Goal: Task Accomplishment & Management: Manage account settings

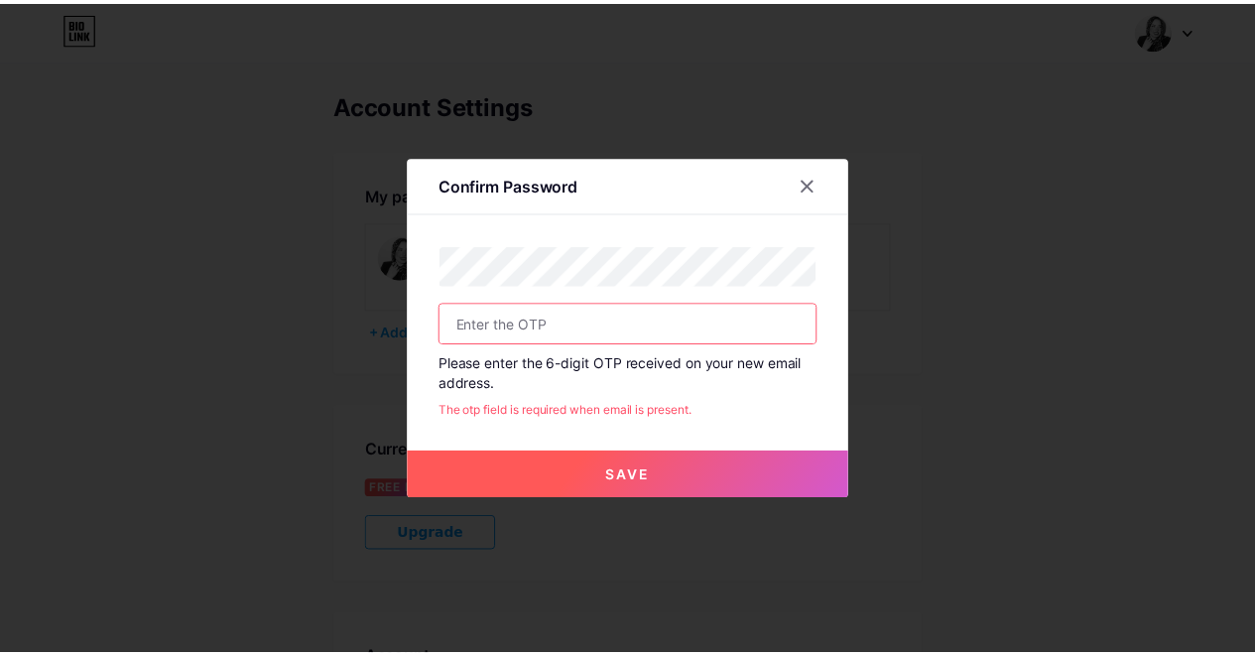
scroll to position [339, 0]
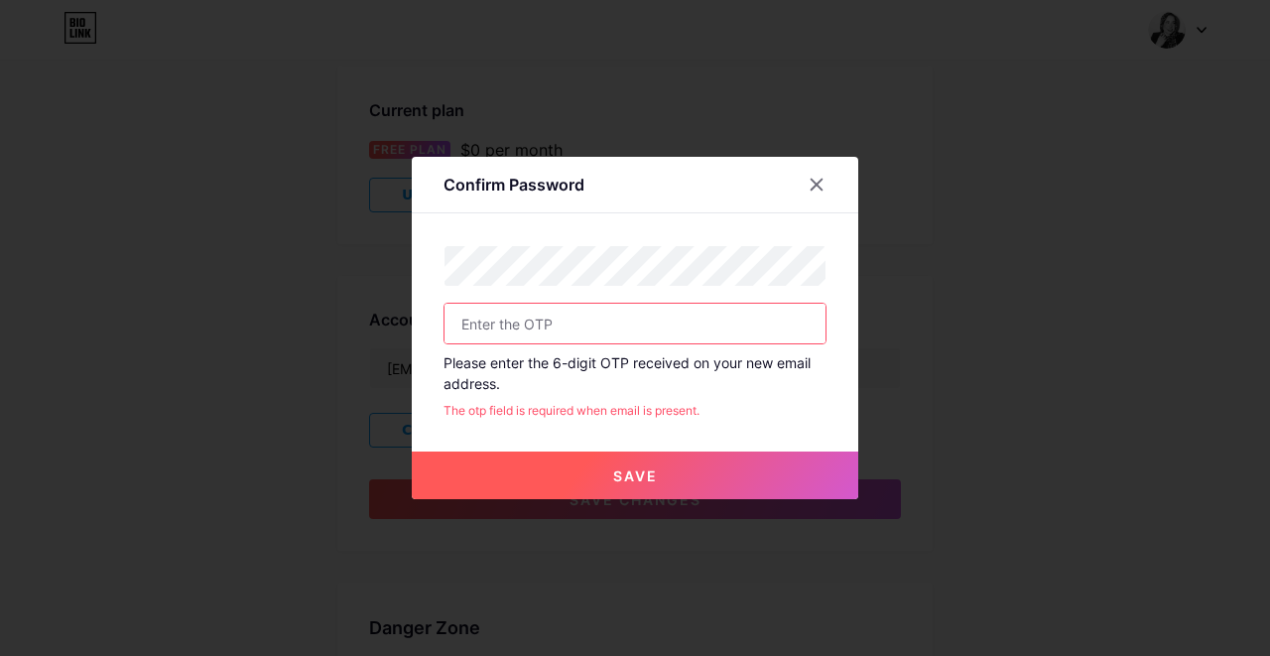
click at [698, 209] on div "Confirm Password" at bounding box center [635, 190] width 447 height 47
click at [528, 326] on input "text" at bounding box center [635, 324] width 381 height 40
click at [664, 478] on button "Save" at bounding box center [635, 476] width 447 height 48
click at [670, 478] on button "Save" at bounding box center [635, 476] width 447 height 48
click at [632, 331] on input "text" at bounding box center [635, 324] width 381 height 40
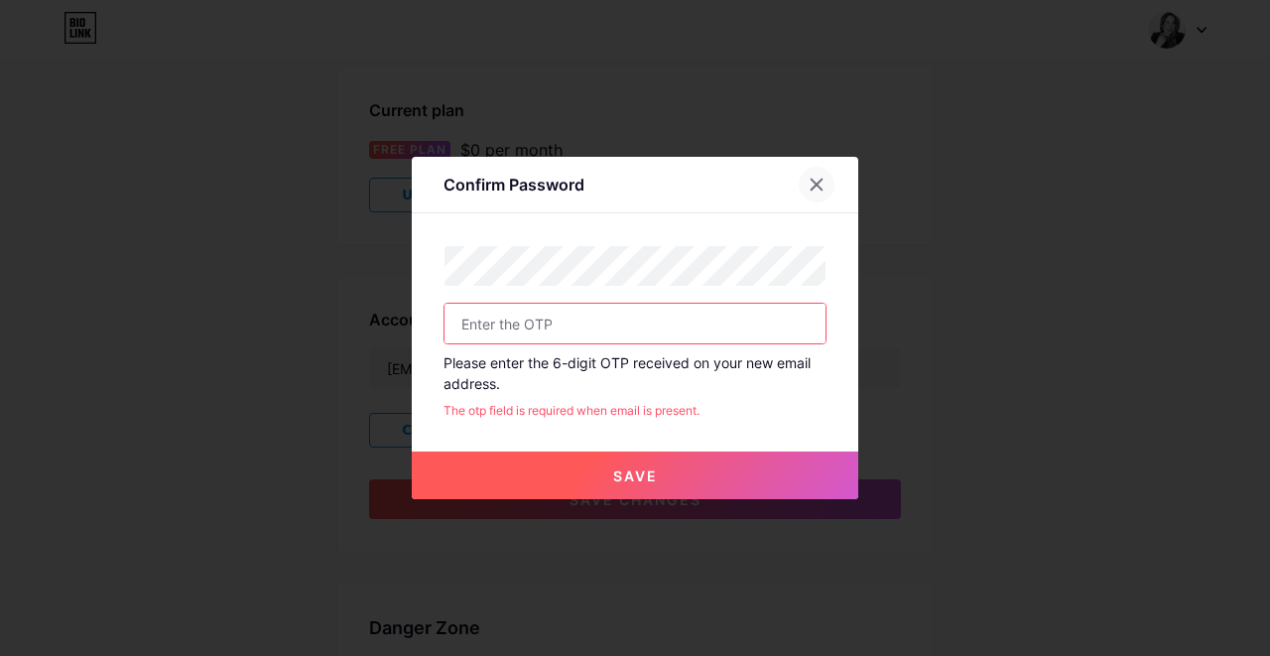
click at [823, 184] on icon at bounding box center [817, 185] width 16 height 16
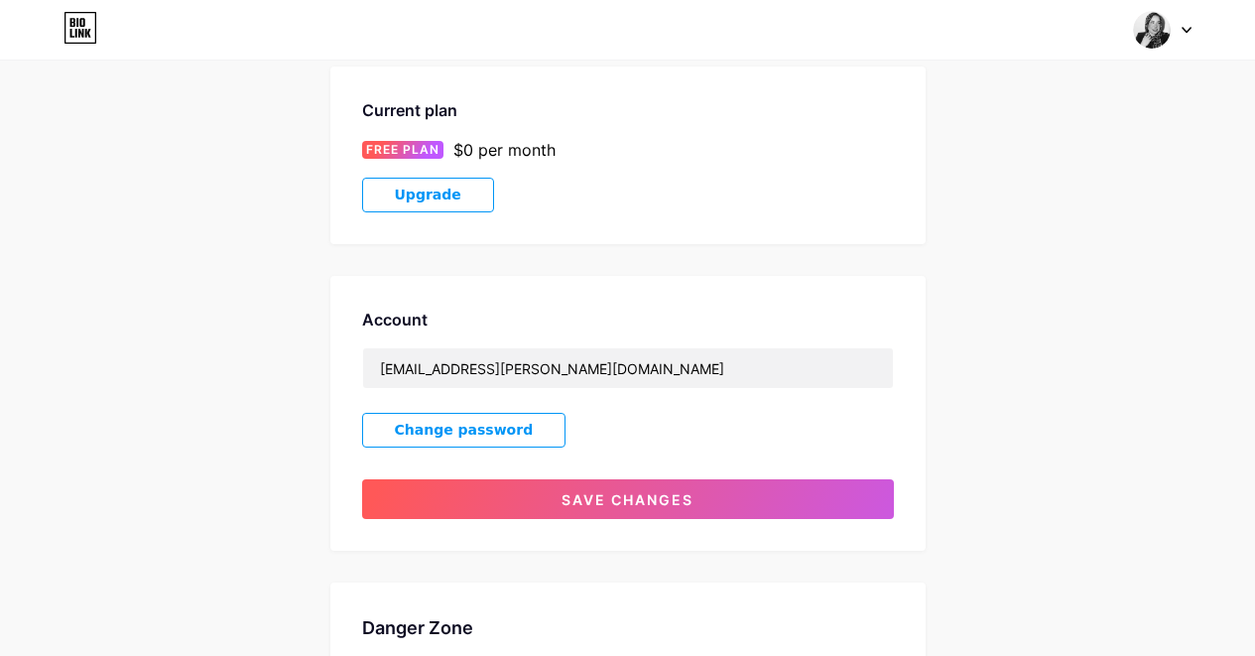
click at [519, 413] on button "Change password" at bounding box center [464, 430] width 204 height 35
click at [686, 453] on button "Save" at bounding box center [746, 463] width 223 height 48
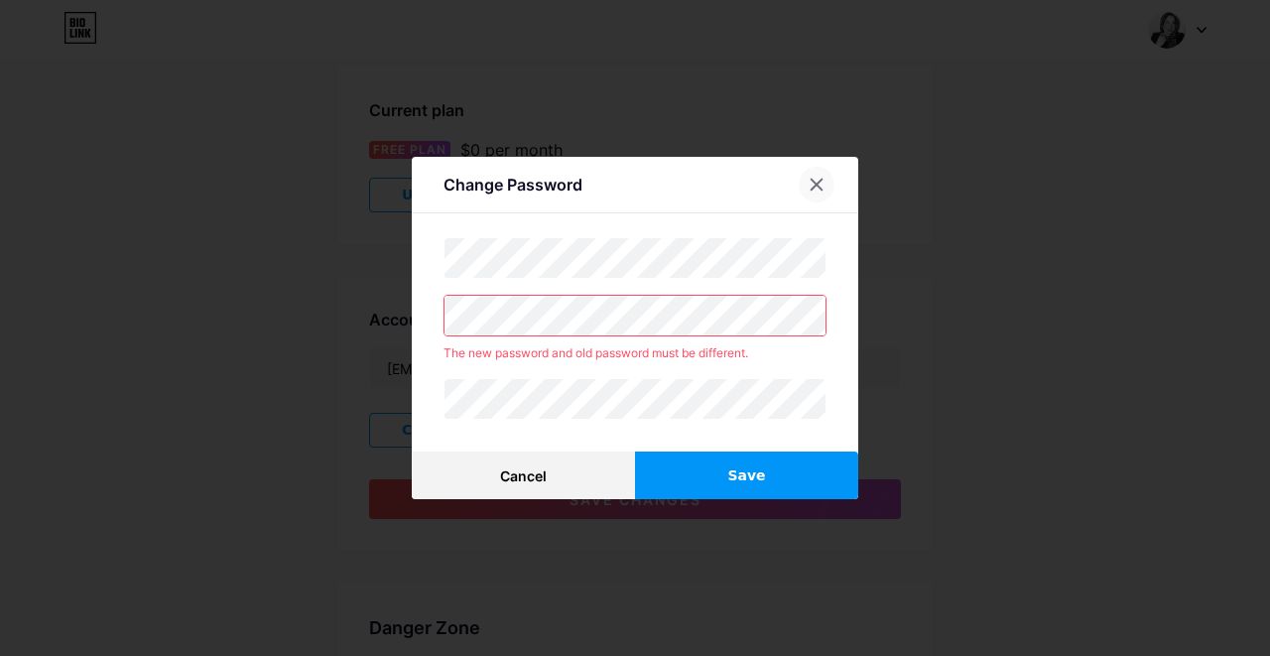
click at [822, 187] on icon at bounding box center [817, 185] width 16 height 16
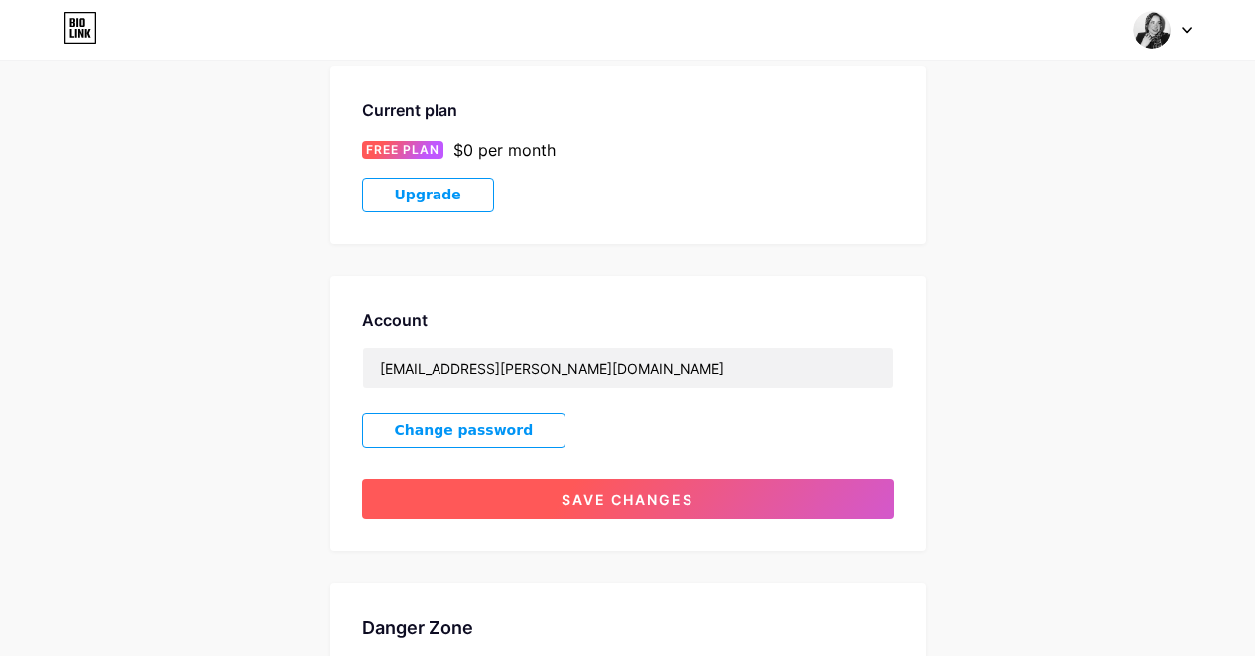
click at [616, 491] on span "Save changes" at bounding box center [628, 499] width 132 height 17
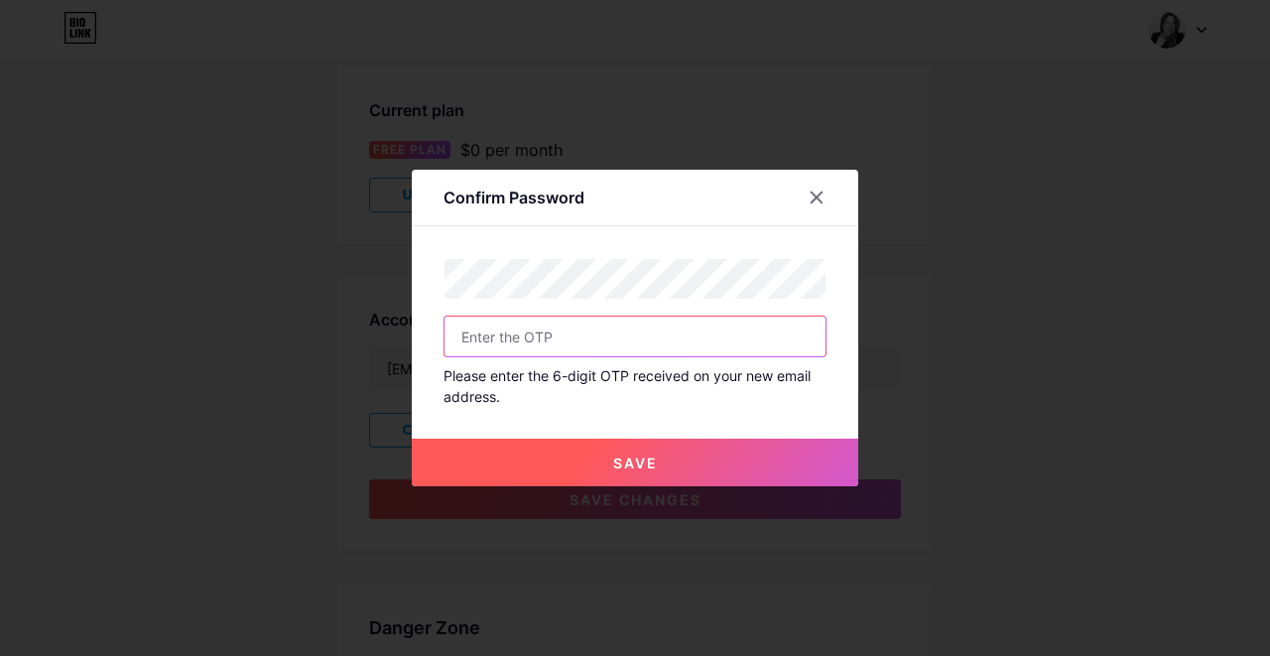
click at [659, 333] on input "text" at bounding box center [635, 337] width 381 height 40
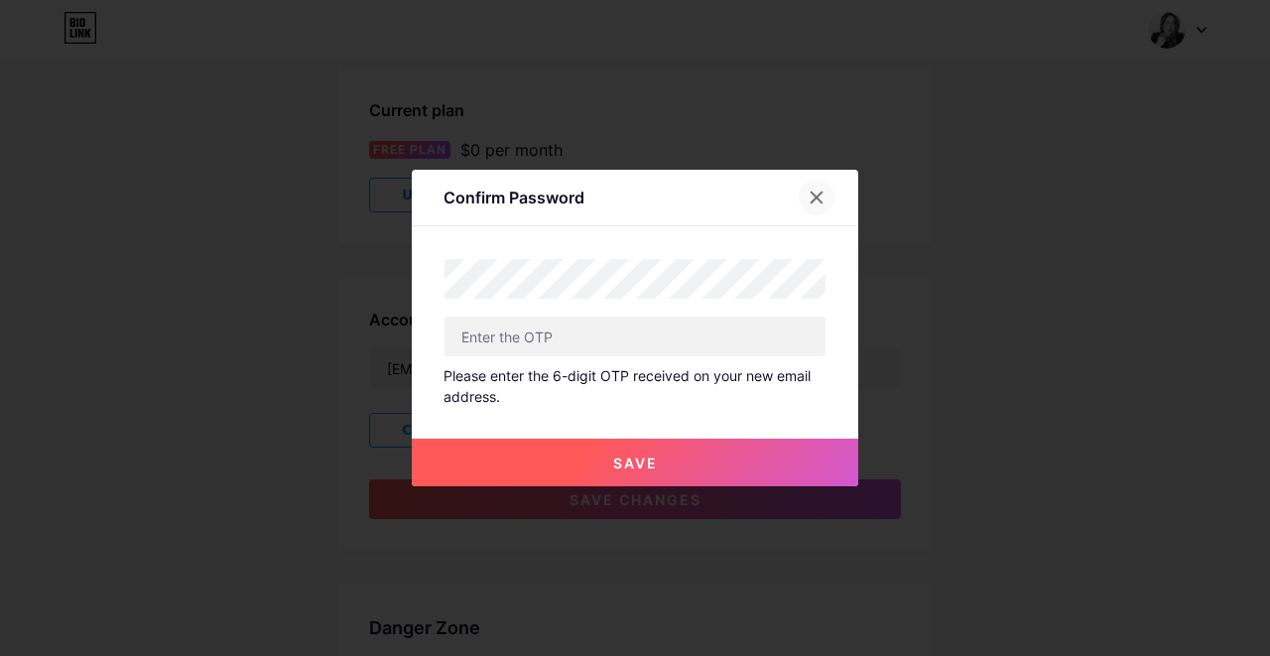
click at [821, 196] on icon at bounding box center [817, 198] width 16 height 16
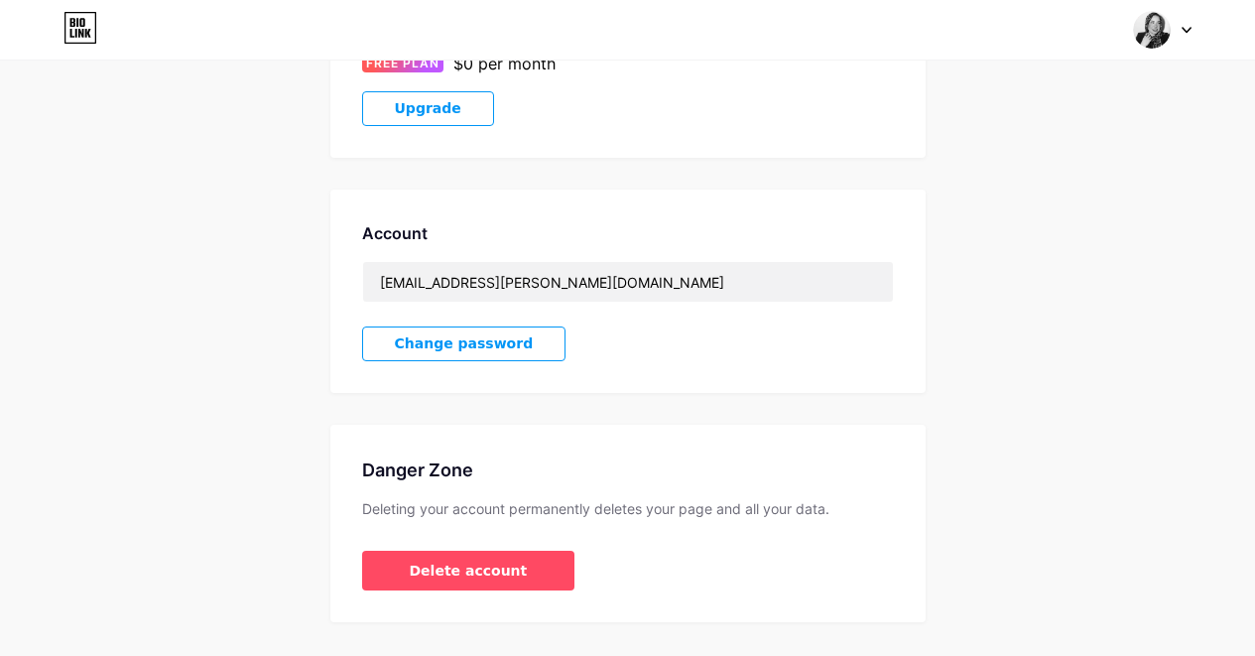
scroll to position [454, 0]
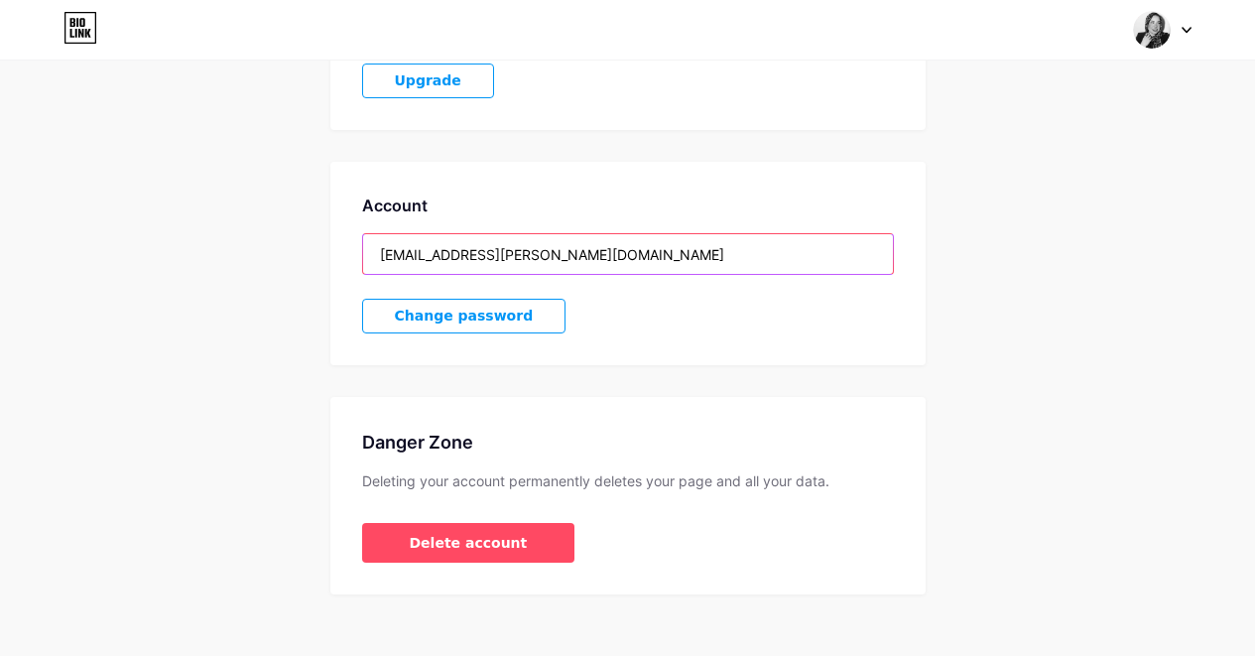
click at [531, 240] on input "aya.magdy.abdellatif24@gmail.com" at bounding box center [628, 254] width 530 height 40
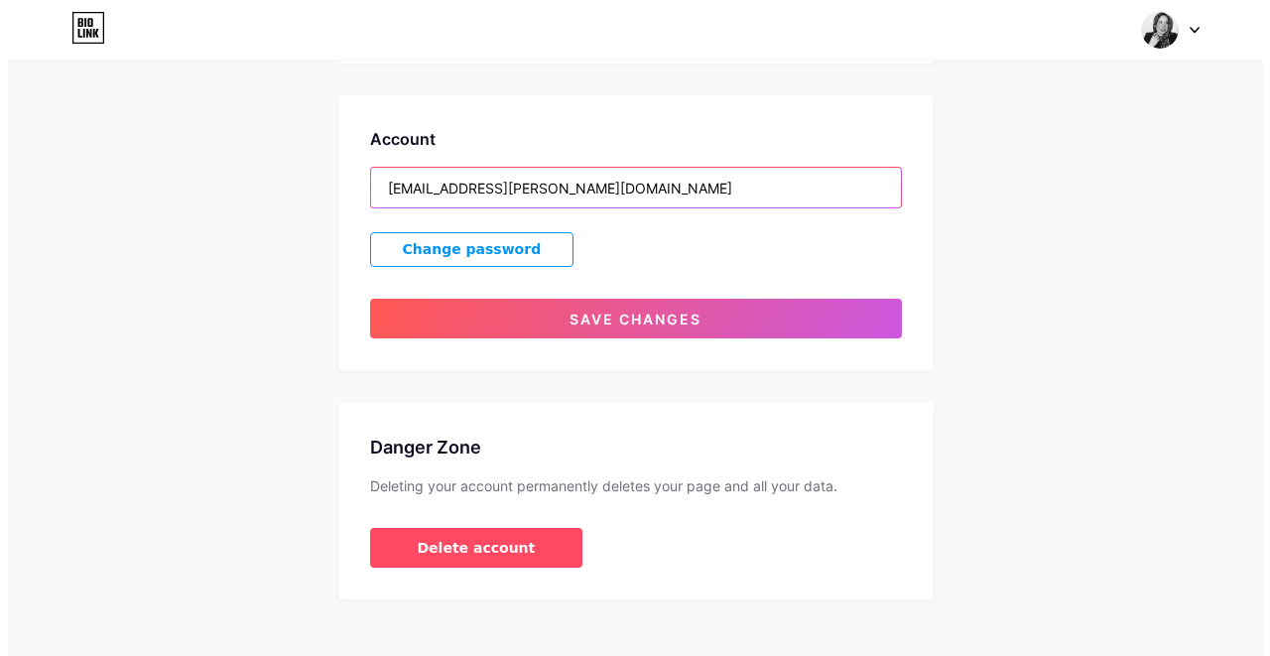
scroll to position [525, 0]
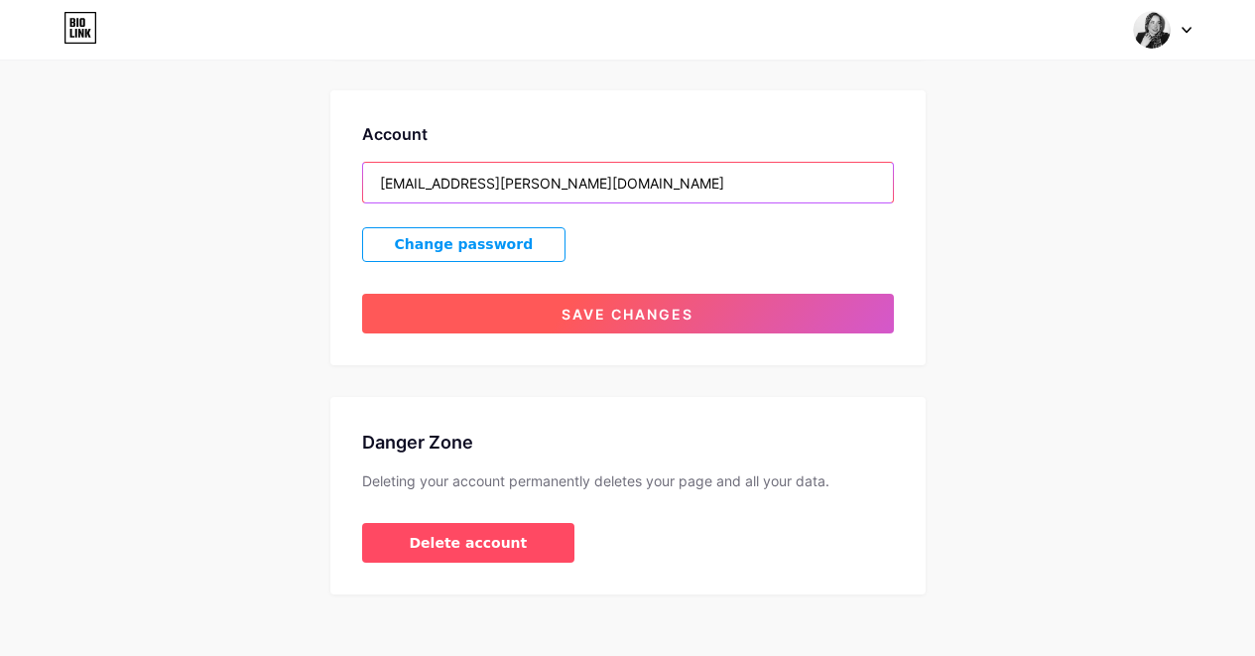
type input "[EMAIL_ADDRESS][PERSON_NAME][DOMAIN_NAME]"
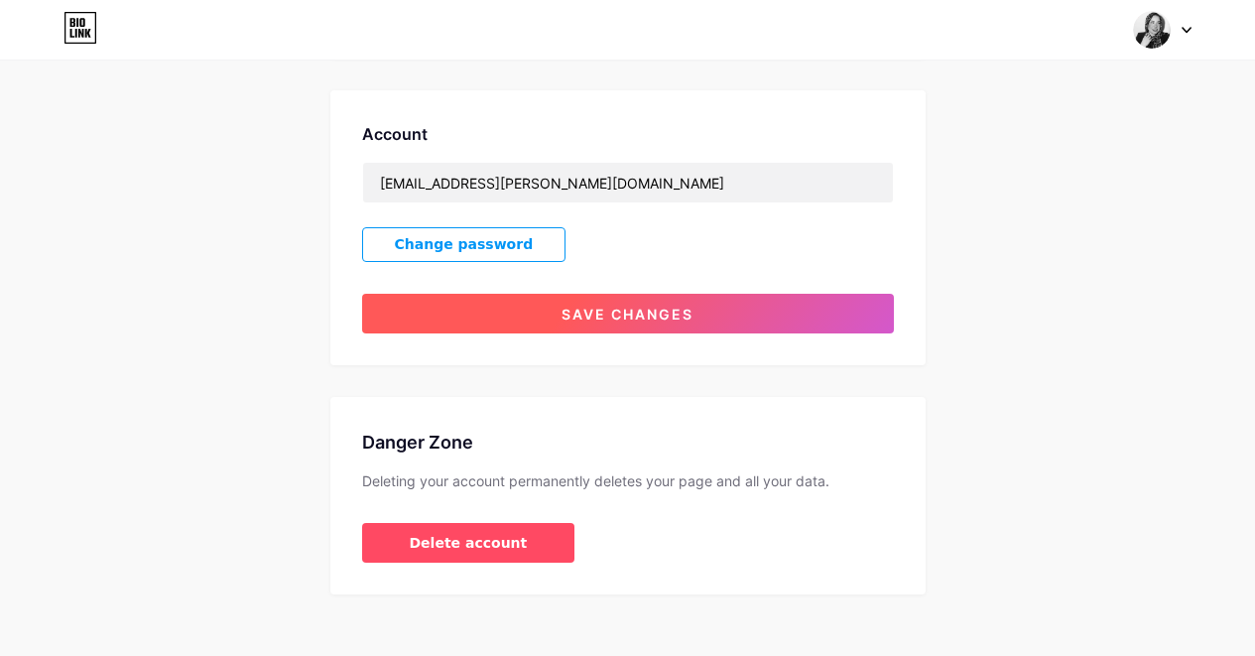
click at [615, 306] on span "Save changes" at bounding box center [628, 314] width 132 height 17
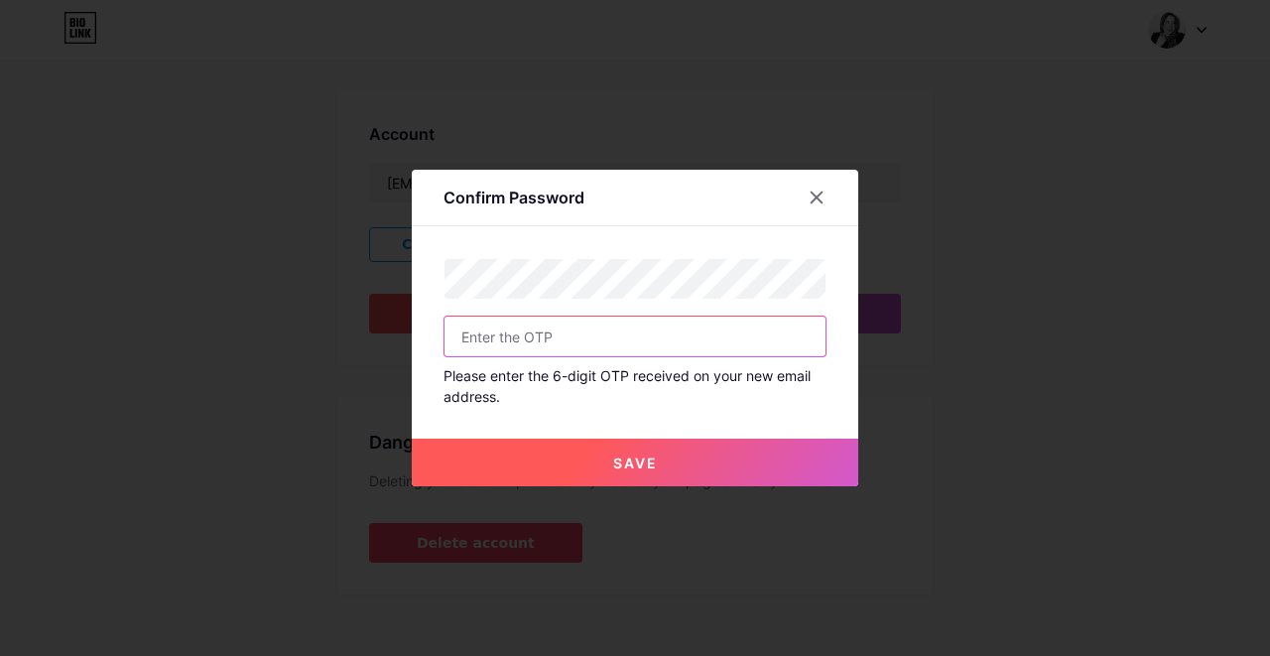
click at [512, 347] on input "text" at bounding box center [635, 337] width 381 height 40
click at [677, 335] on input "text" at bounding box center [635, 337] width 381 height 40
paste input "886661"
type input "886661"
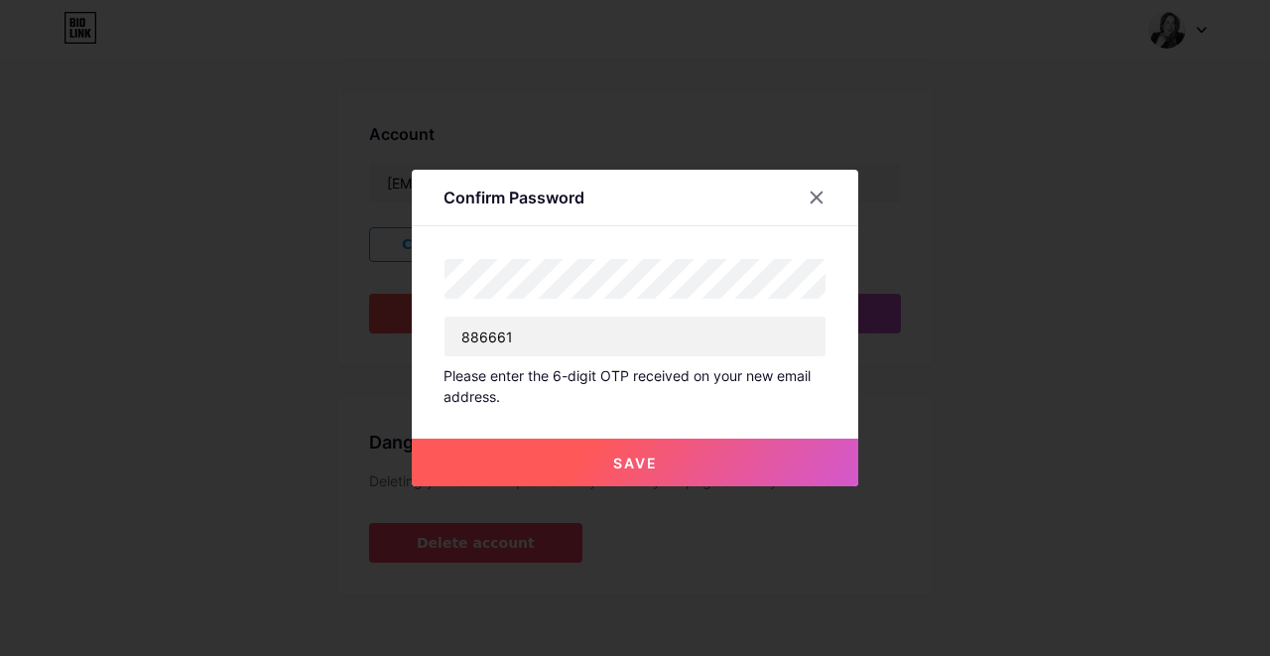
click at [639, 465] on span "Save" at bounding box center [635, 463] width 45 height 17
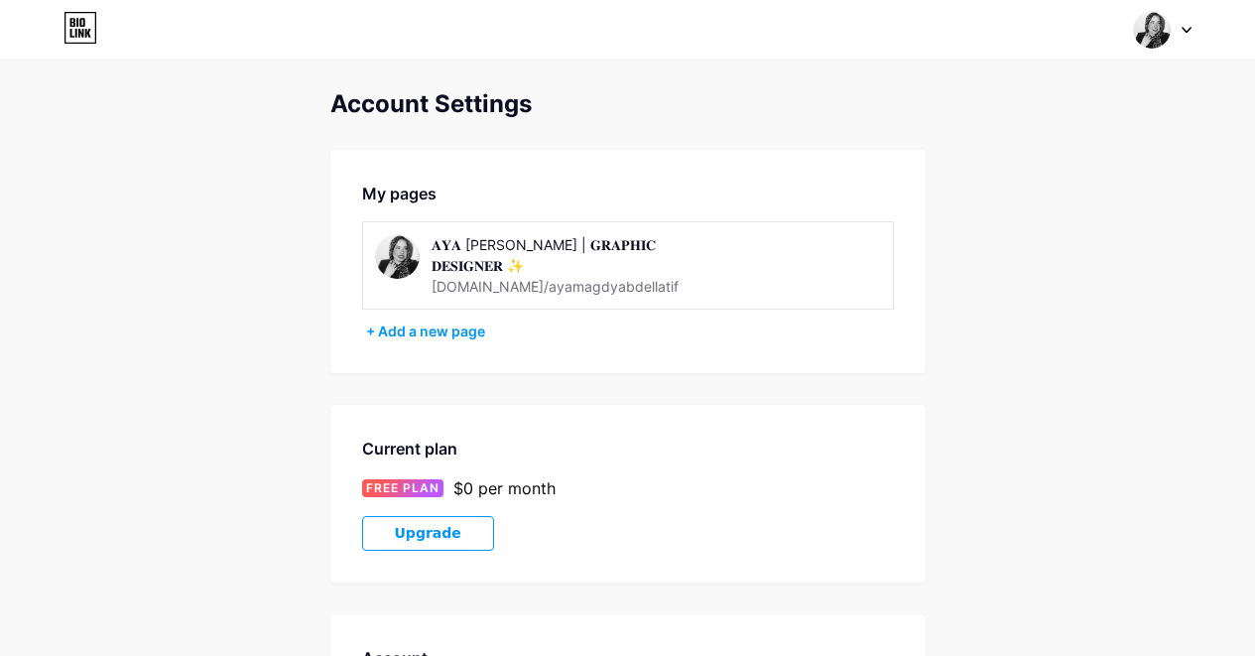
scroll to position [0, 0]
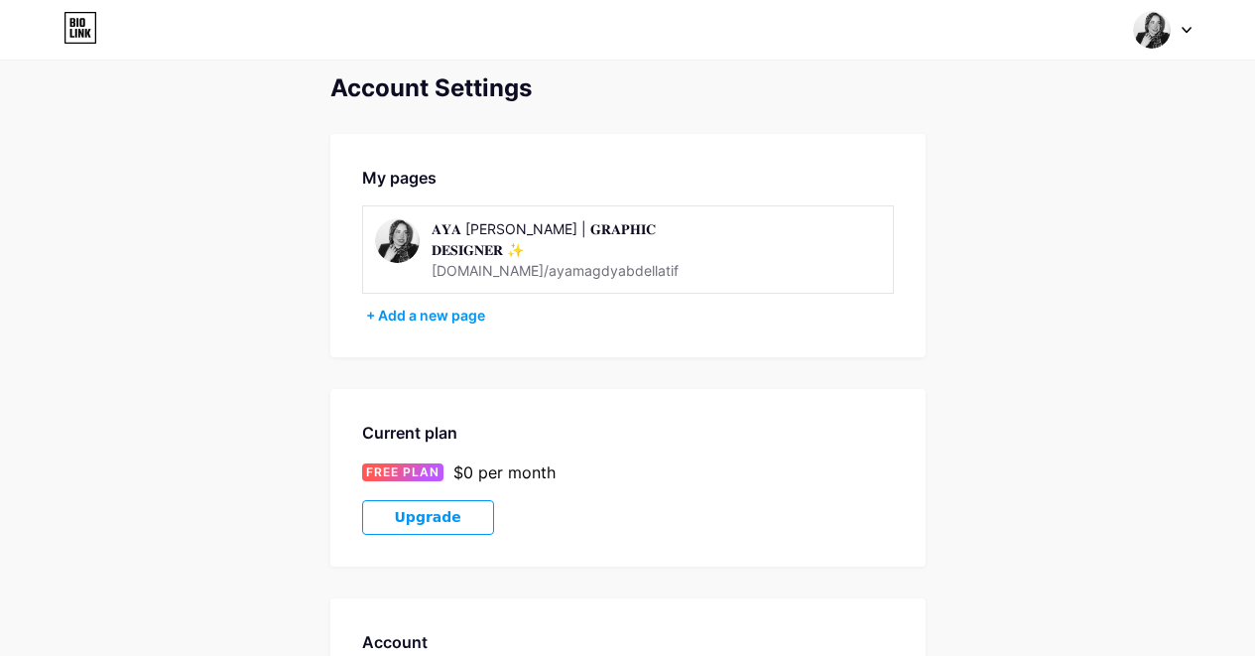
scroll to position [454, 0]
